Goal: Task Accomplishment & Management: Manage account settings

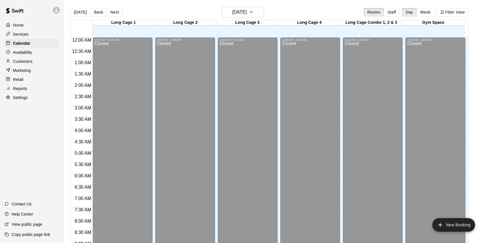
scroll to position [283, 0]
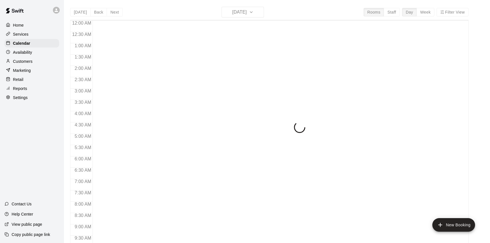
scroll to position [261, 0]
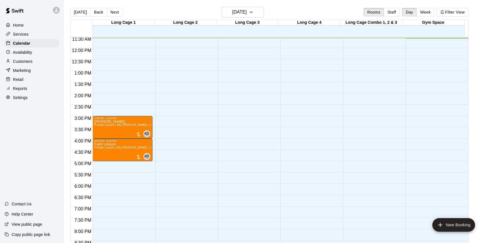
click at [29, 51] on p "Availability" at bounding box center [22, 53] width 19 height 6
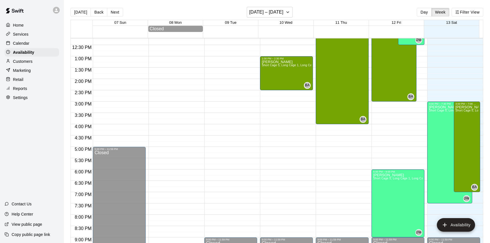
scroll to position [288, 0]
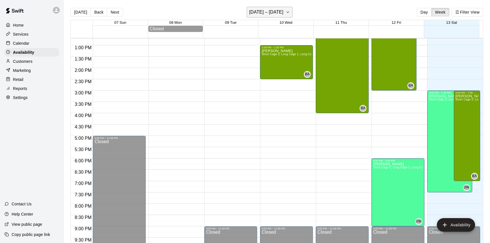
click at [284, 8] on h6 "September 07 – 13" at bounding box center [266, 12] width 34 height 8
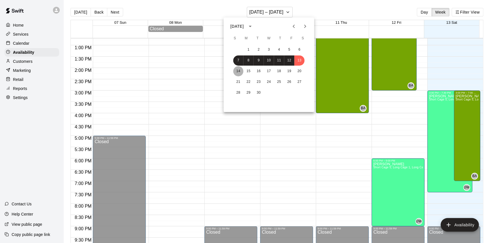
click at [235, 74] on button "14" at bounding box center [238, 71] width 10 height 10
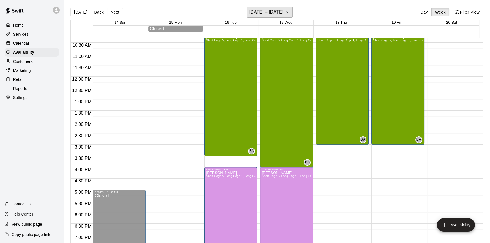
scroll to position [210, 0]
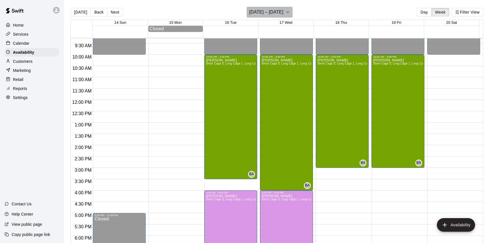
click at [283, 12] on h6 "September 14 – 20" at bounding box center [266, 12] width 34 height 8
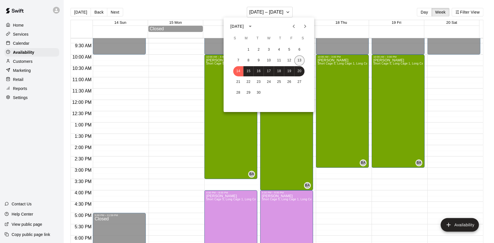
click at [296, 61] on button "13" at bounding box center [299, 60] width 10 height 10
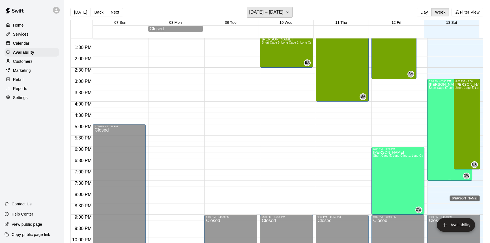
scroll to position [288, 0]
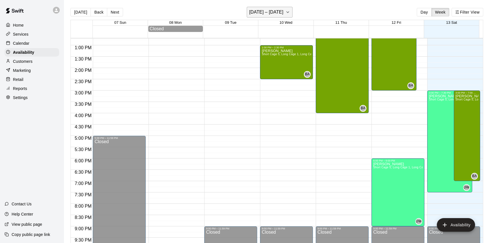
click at [279, 8] on h6 "September 07 – 13" at bounding box center [266, 12] width 34 height 8
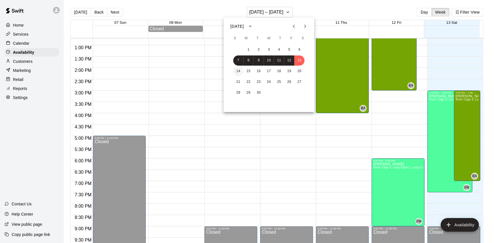
click at [242, 73] on button "14" at bounding box center [238, 71] width 10 height 10
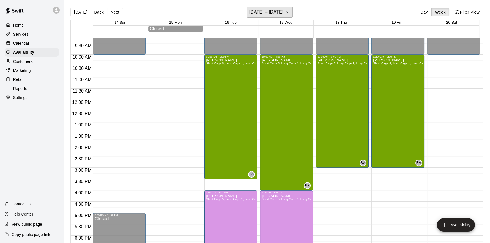
scroll to position [185, 0]
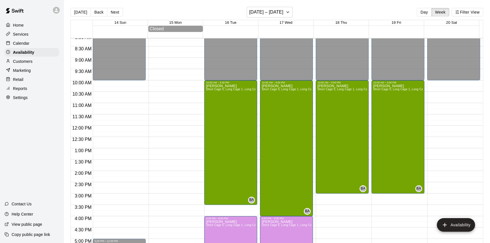
click at [295, 10] on div "Today Back Next September 14 – 20 Day Week Filter View" at bounding box center [276, 13] width 413 height 13
click at [287, 11] on icon "button" at bounding box center [288, 12] width 5 height 7
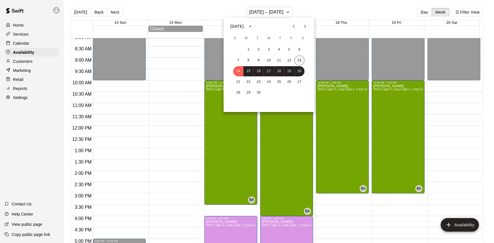
click at [303, 59] on button "13" at bounding box center [299, 60] width 10 height 10
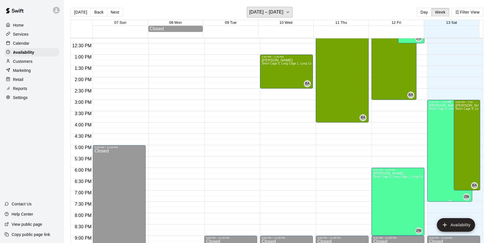
scroll to position [288, 0]
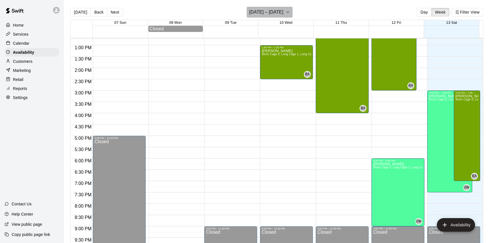
click at [283, 10] on h6 "September 07 – 13" at bounding box center [266, 12] width 34 height 8
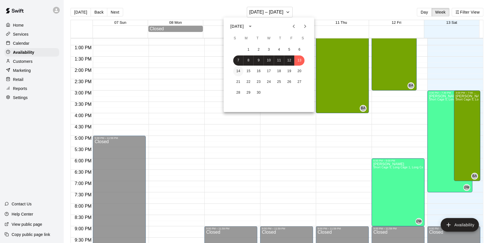
click at [235, 72] on button "14" at bounding box center [238, 71] width 10 height 10
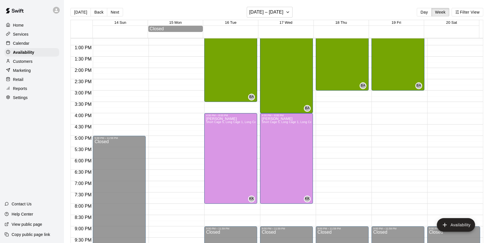
click at [24, 45] on p "Calendar" at bounding box center [21, 43] width 16 height 6
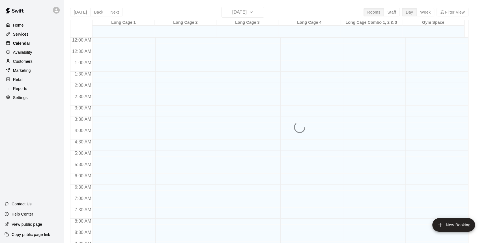
scroll to position [271, 0]
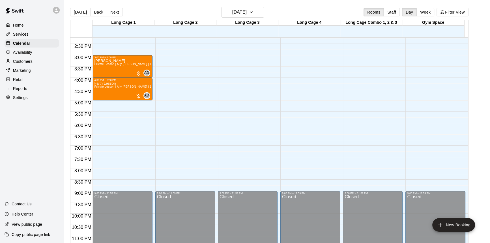
scroll to position [322, 0]
